Goal: Ask a question

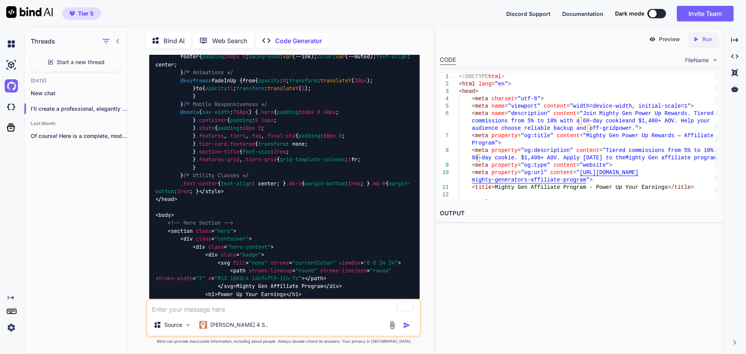
click at [704, 42] on p "Run" at bounding box center [707, 39] width 10 height 8
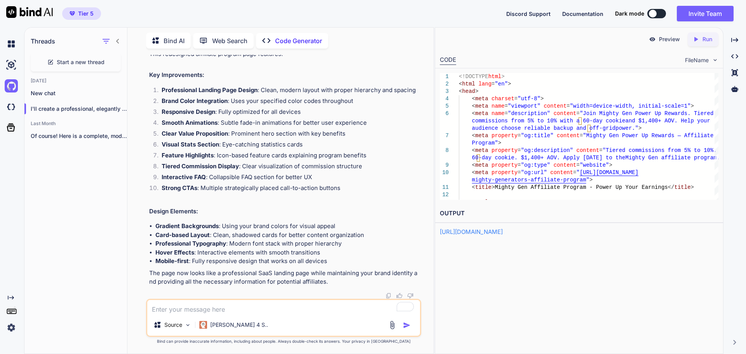
scroll to position [7610, 0]
click at [669, 42] on p "Preview" at bounding box center [669, 39] width 21 height 8
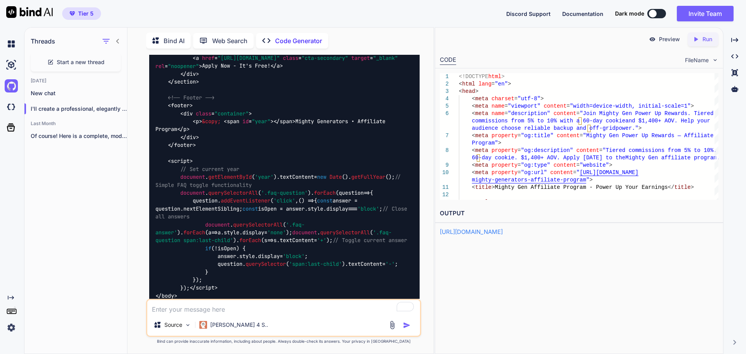
scroll to position [6522, 0]
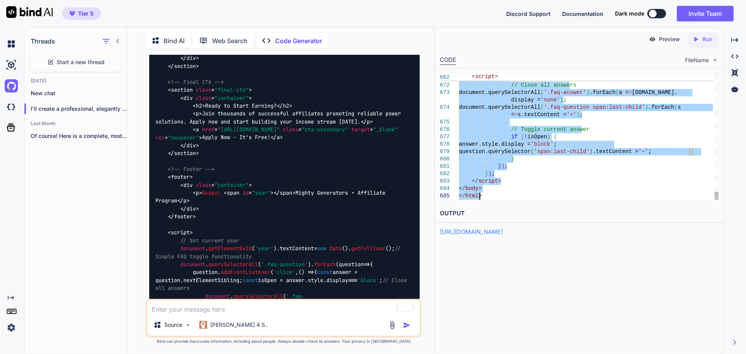
drag, startPoint x: 459, startPoint y: 75, endPoint x: 531, endPoint y: 199, distance: 143.4
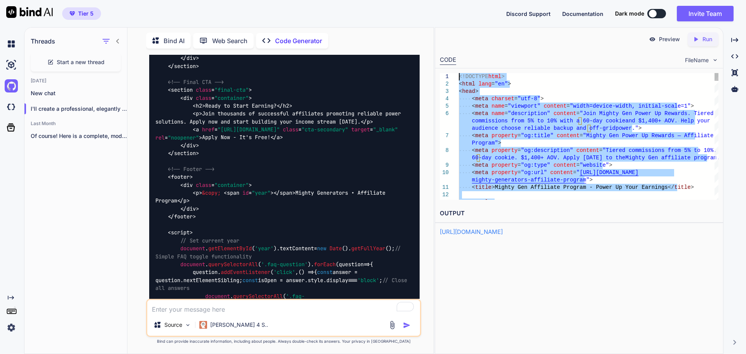
drag, startPoint x: 490, startPoint y: 196, endPoint x: 443, endPoint y: 45, distance: 157.9
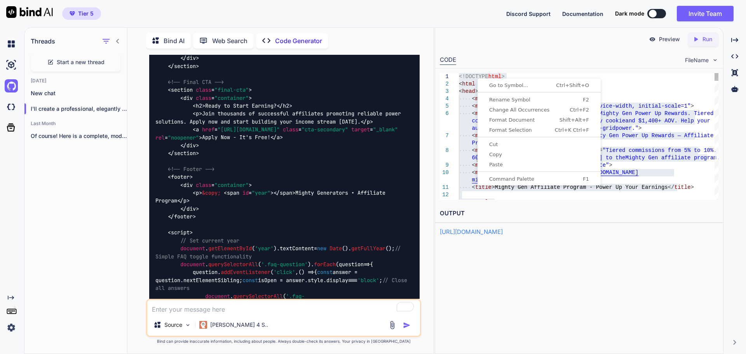
click at [495, 157] on span "Copy" at bounding box center [539, 154] width 120 height 5
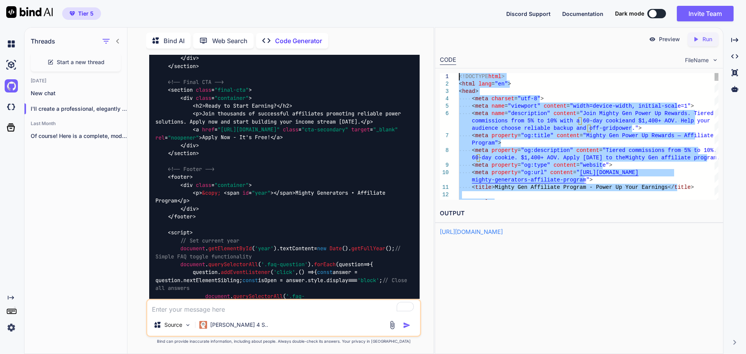
scroll to position [0, 0]
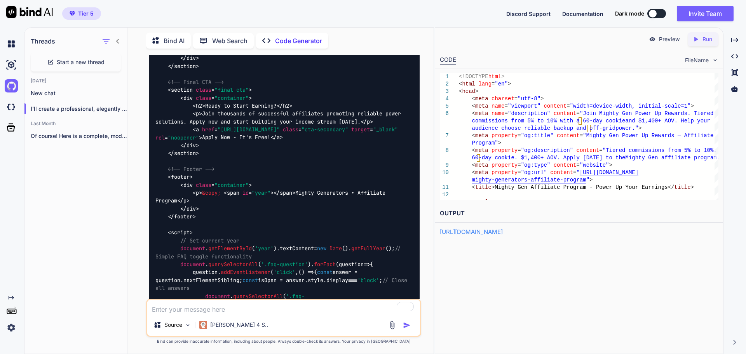
click at [278, 310] on textarea "To enrich screen reader interactions, please activate Accessibility in Grammarl…" at bounding box center [283, 307] width 273 height 14
type textarea "This is not rendering righ in shopify"
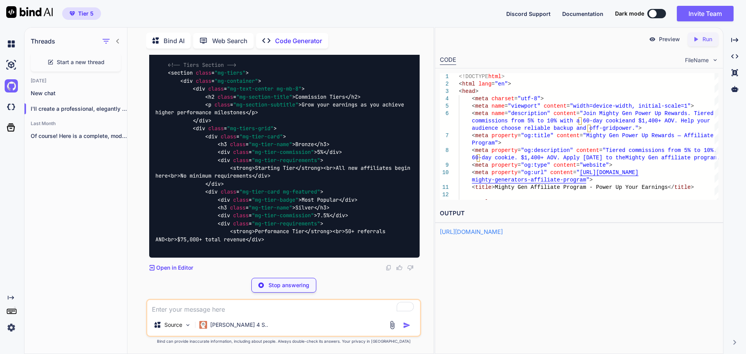
scroll to position [14595, 0]
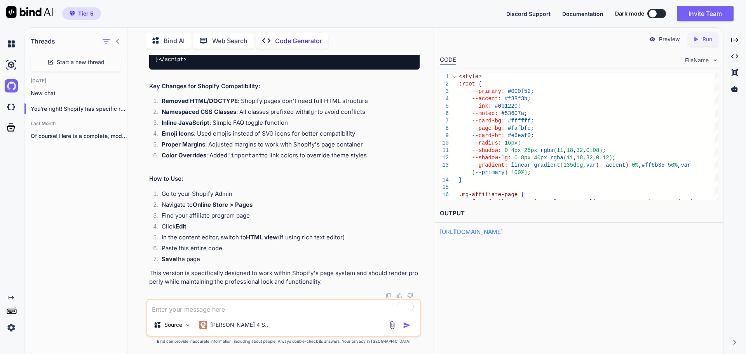
click at [450, 7] on div "Tier 5 Discord Support Documentation Dark mode Invite Team Created with Pixso." at bounding box center [373, 13] width 746 height 27
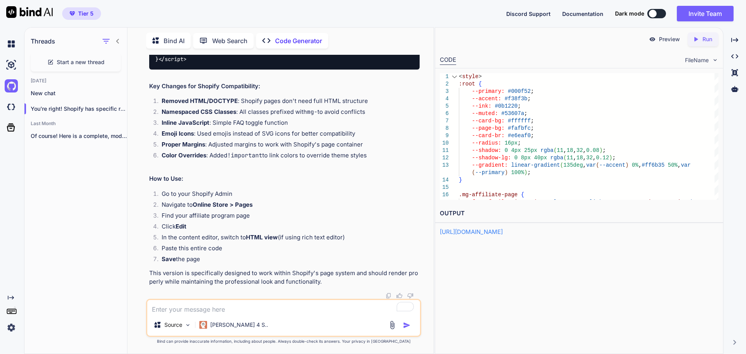
scroll to position [15582, 0]
click at [707, 40] on p "Run" at bounding box center [707, 39] width 10 height 8
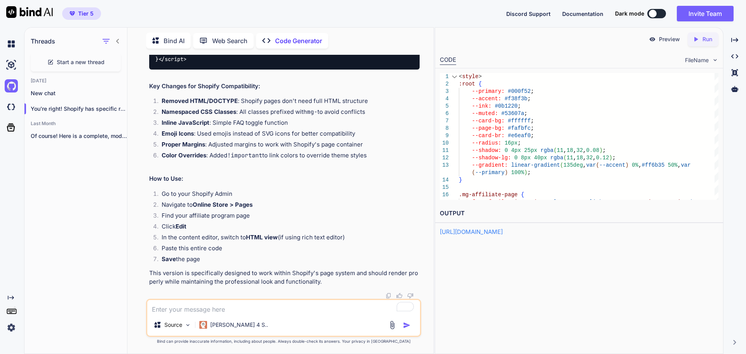
click at [665, 43] on div "Preview" at bounding box center [664, 39] width 44 height 14
click at [663, 40] on p "Preview" at bounding box center [669, 39] width 21 height 8
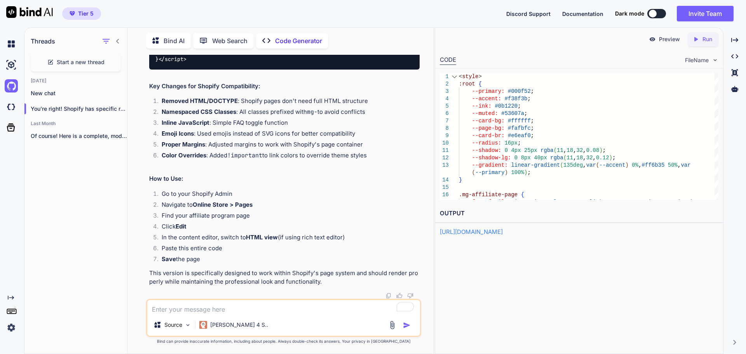
click at [242, 307] on textarea "To enrich screen reader interactions, please activate Accessibility in Grammarl…" at bounding box center [283, 307] width 273 height 14
type textarea "none of the styling is showing in shopoify"
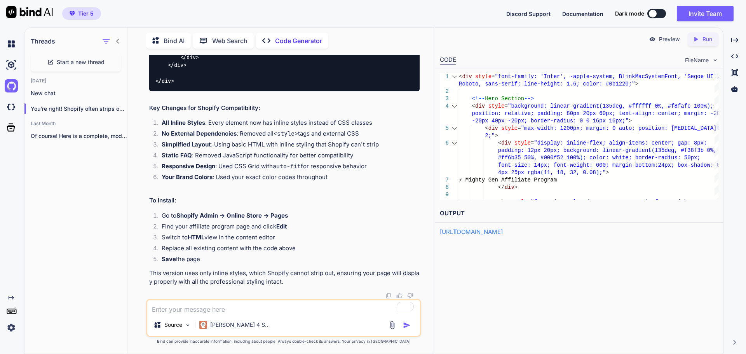
scroll to position [15777, 0]
